Goal: Task Accomplishment & Management: Complete application form

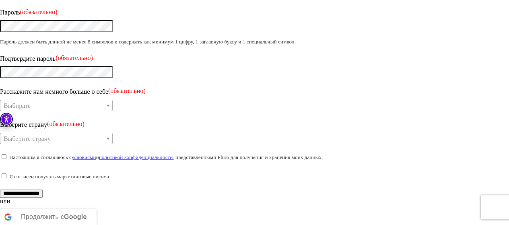
scroll to position [142, 0]
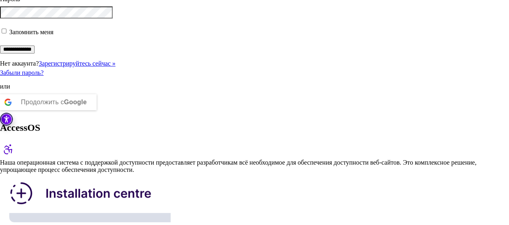
scroll to position [103, 0]
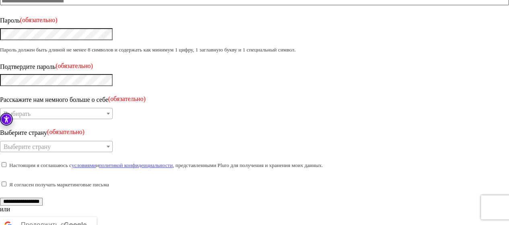
scroll to position [142, 0]
